Goal: Check status

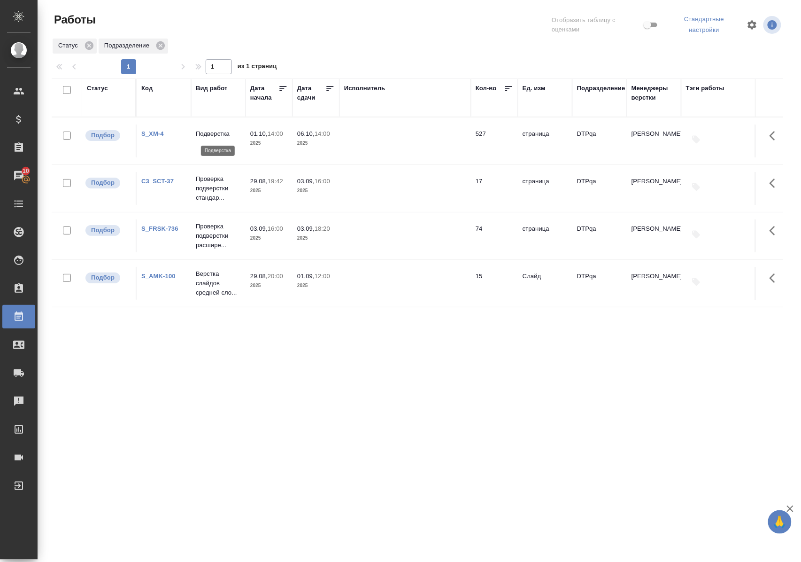
click at [217, 136] on p "Подверстка" at bounding box center [218, 133] width 45 height 9
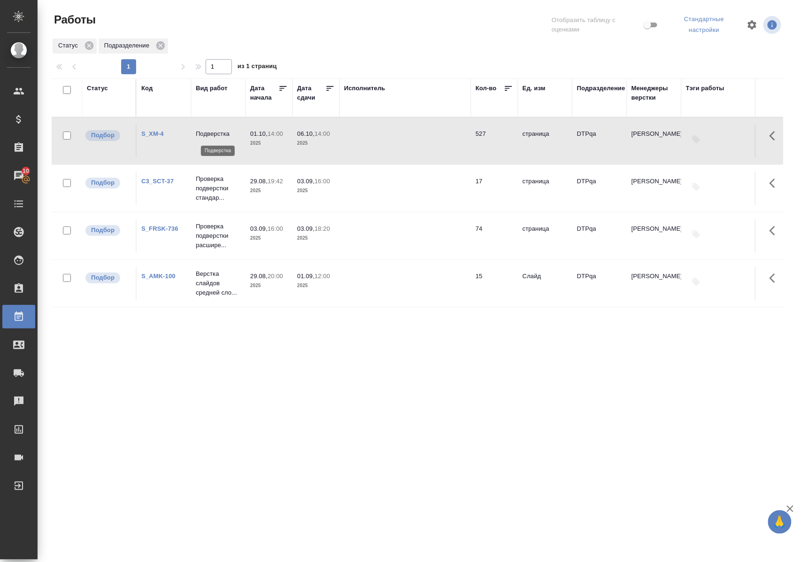
click at [217, 136] on p "Подверстка" at bounding box center [218, 133] width 45 height 9
click at [100, 86] on div "Статус" at bounding box center [97, 88] width 21 height 9
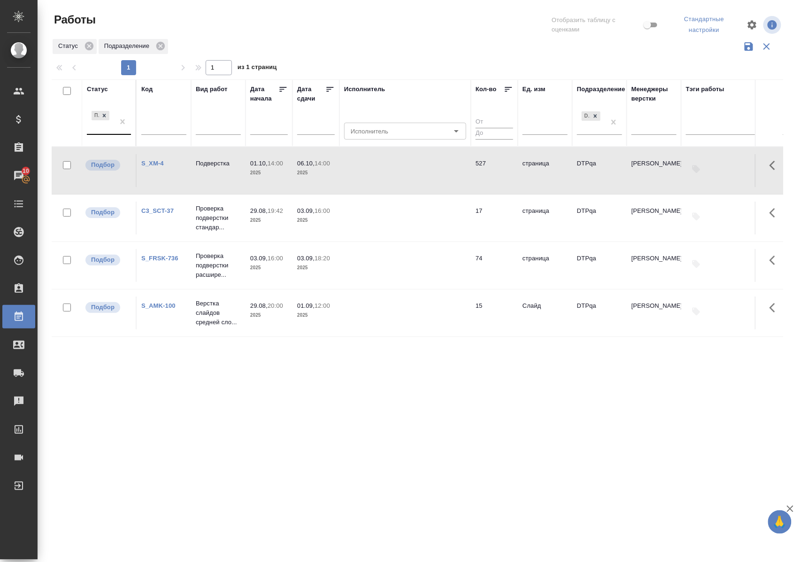
click at [115, 134] on div at bounding box center [122, 121] width 17 height 25
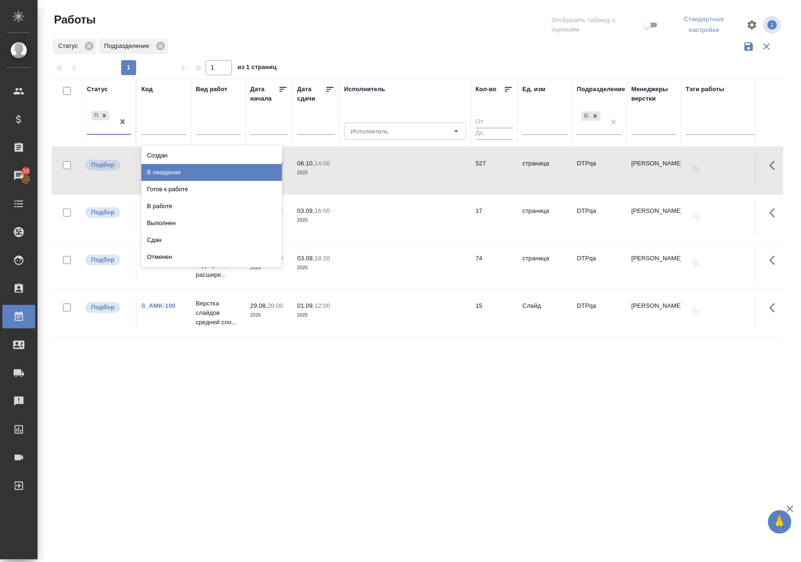
click at [154, 171] on div "В ожидании" at bounding box center [211, 172] width 141 height 17
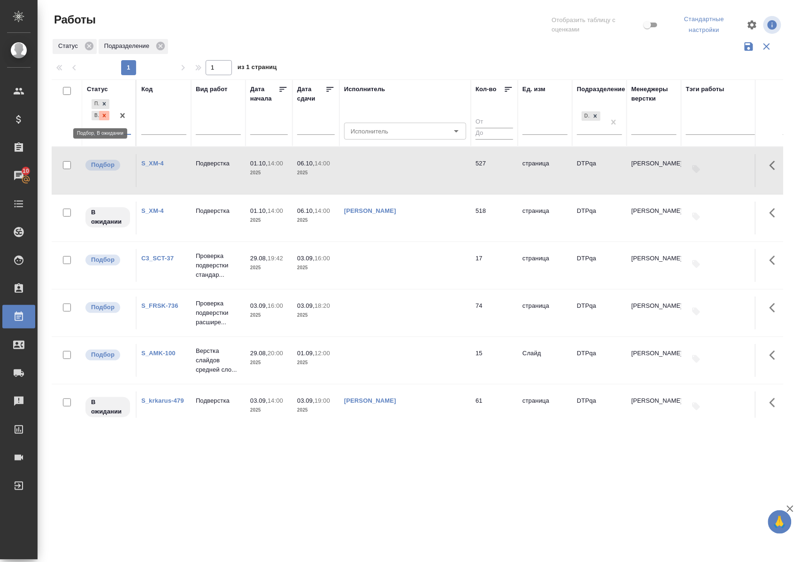
click at [102, 114] on icon at bounding box center [104, 115] width 7 height 7
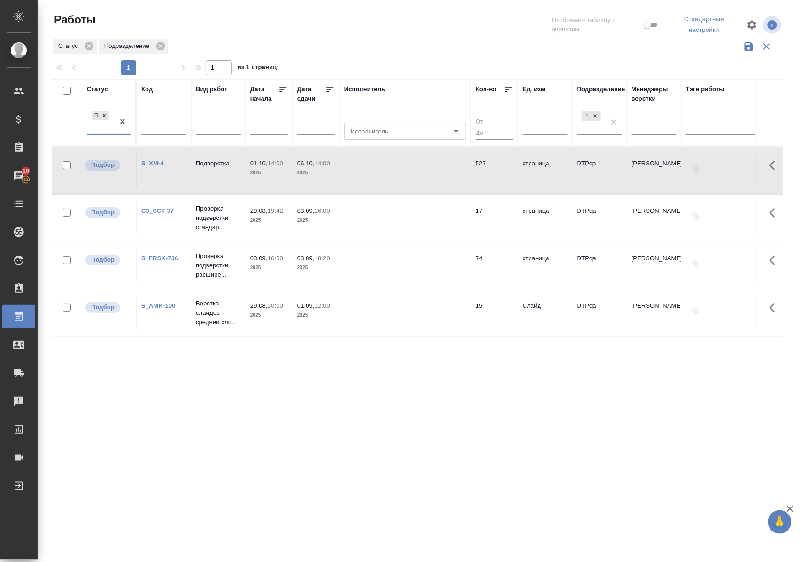
click at [98, 87] on div "Статус" at bounding box center [97, 89] width 21 height 9
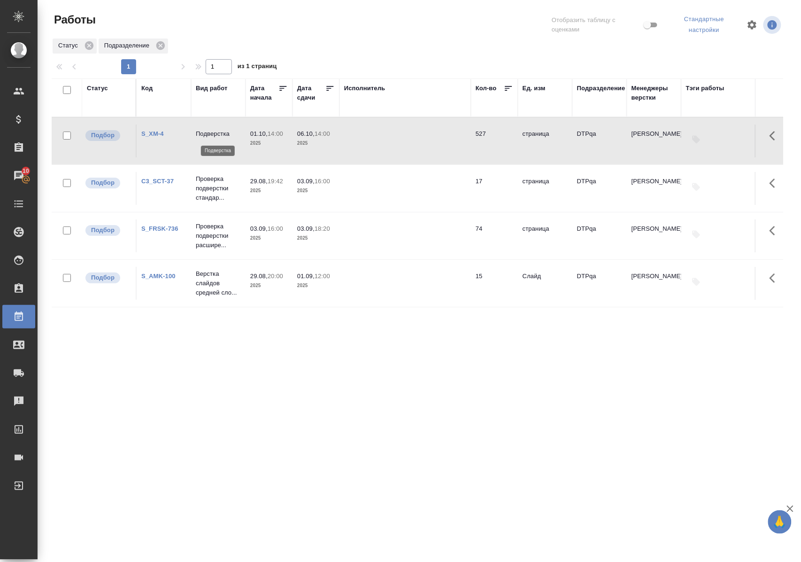
click at [208, 132] on p "Подверстка" at bounding box center [218, 133] width 45 height 9
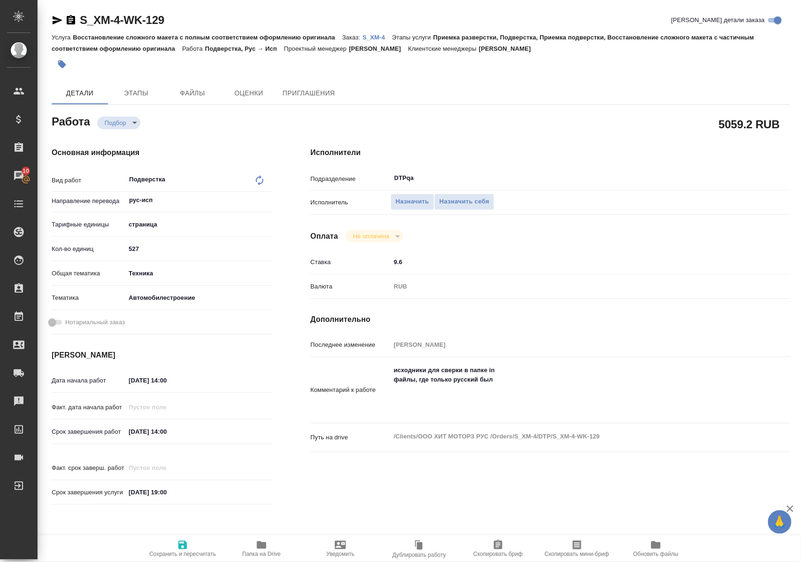
click at [260, 547] on icon "button" at bounding box center [261, 545] width 9 height 8
click at [257, 545] on icon "button" at bounding box center [261, 545] width 9 height 8
